Goal: Check status: Check status

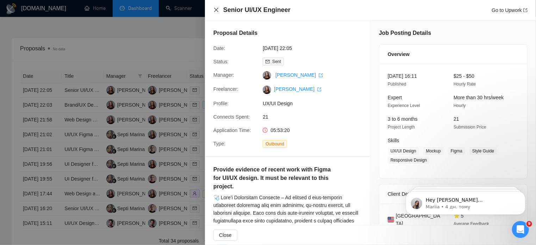
click at [215, 7] on icon "close" at bounding box center [216, 10] width 6 height 6
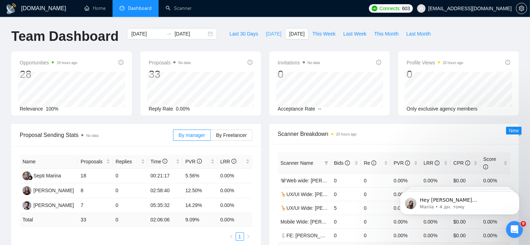
click at [266, 37] on span "[DATE]" at bounding box center [273, 34] width 15 height 8
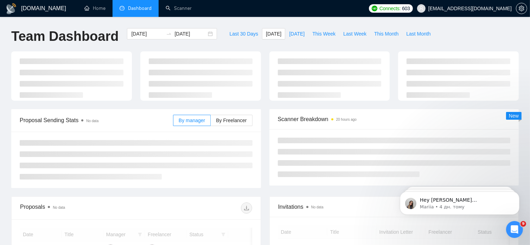
type input "[DATE]"
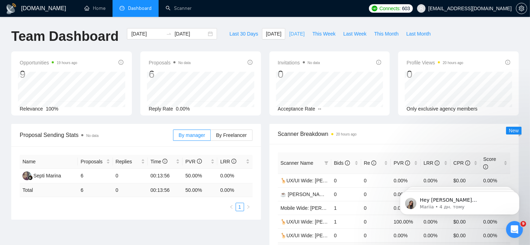
click at [289, 33] on span "[DATE]" at bounding box center [296, 34] width 15 height 8
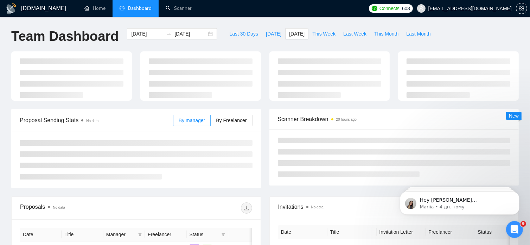
type input "[DATE]"
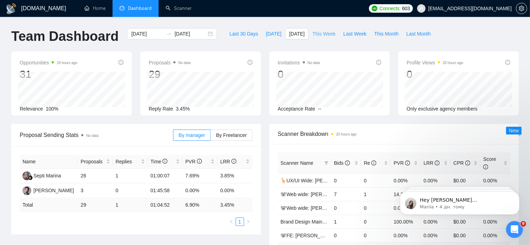
click at [315, 33] on span "This Week" at bounding box center [324, 34] width 23 height 8
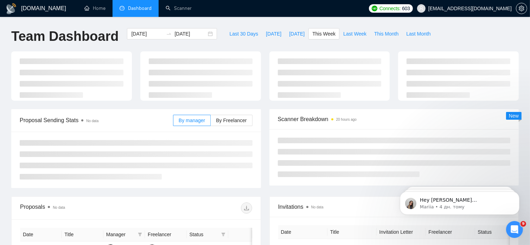
type input "[DATE]"
